Goal: Check status: Check status

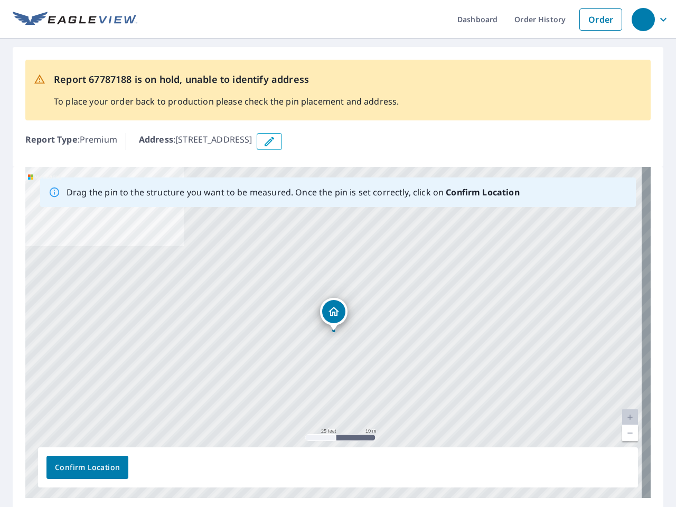
click at [338, 253] on div "[STREET_ADDRESS]" at bounding box center [337, 332] width 625 height 331
click at [642, 19] on div "button" at bounding box center [642, 19] width 23 height 23
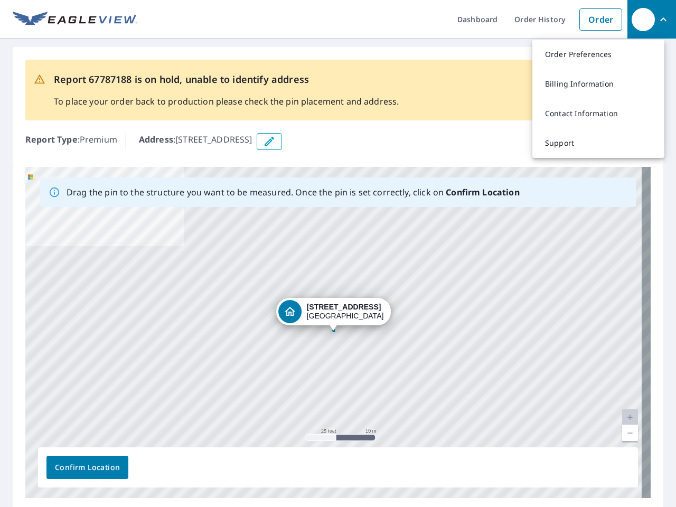
click at [276, 141] on icon "button" at bounding box center [269, 141] width 13 height 13
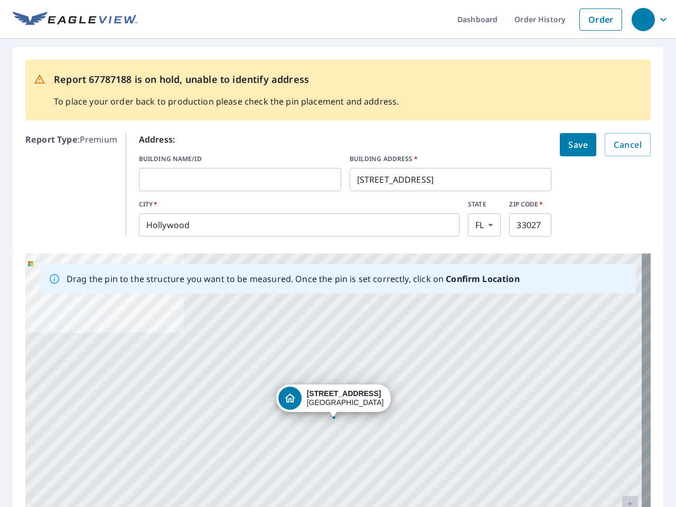
click at [333, 332] on div "[STREET_ADDRESS]" at bounding box center [337, 418] width 625 height 331
click at [621, 417] on div "[STREET_ADDRESS]" at bounding box center [337, 418] width 625 height 331
click at [621, 433] on div "[STREET_ADDRESS]" at bounding box center [337, 418] width 625 height 331
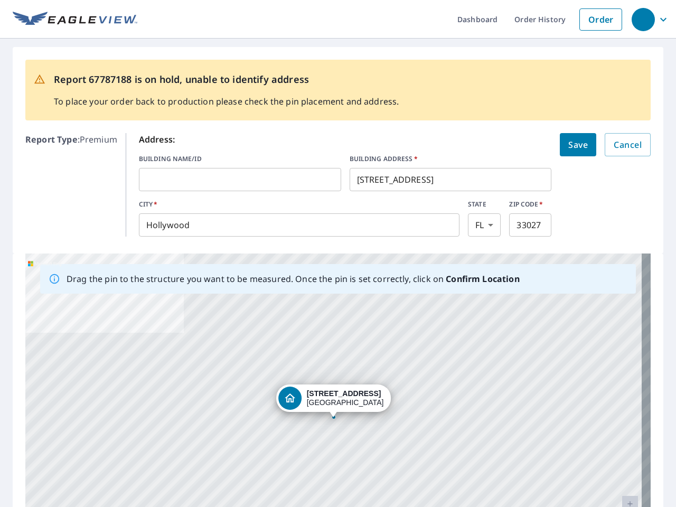
click at [87, 467] on div "[STREET_ADDRESS]" at bounding box center [337, 418] width 625 height 331
